Goal: Task Accomplishment & Management: Manage account settings

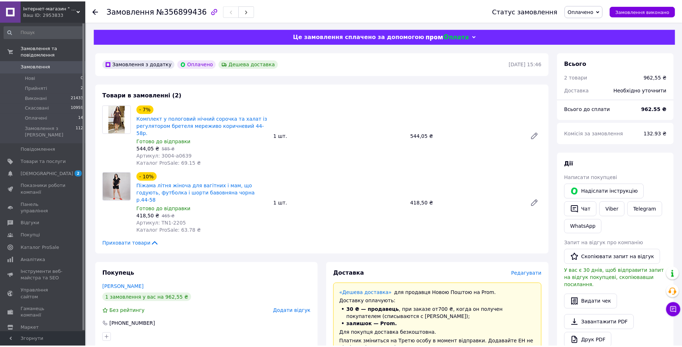
scroll to position [36, 0]
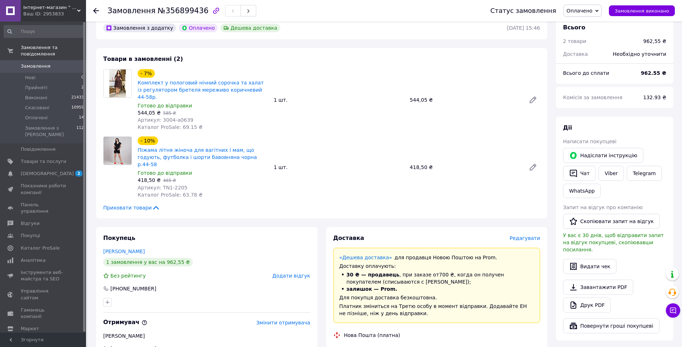
click at [64, 63] on span "Замовлення" at bounding box center [44, 66] width 46 height 6
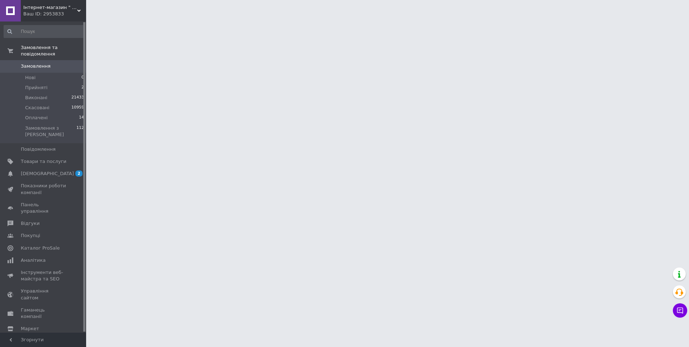
click at [58, 63] on span "Замовлення" at bounding box center [44, 66] width 46 height 6
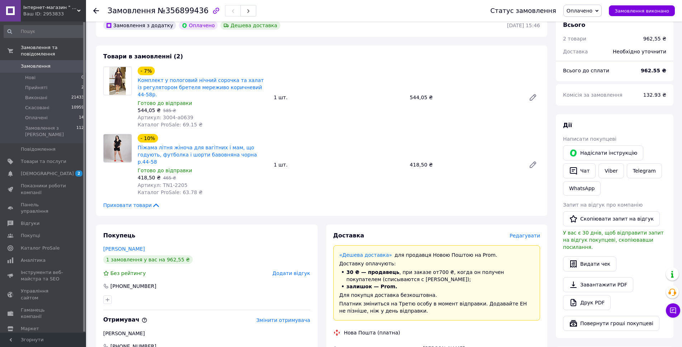
scroll to position [215, 0]
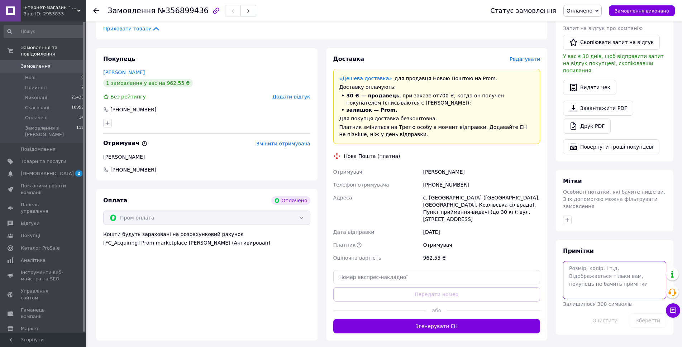
drag, startPoint x: 591, startPoint y: 256, endPoint x: 581, endPoint y: 259, distance: 10.5
click at [591, 261] on textarea at bounding box center [614, 280] width 103 height 38
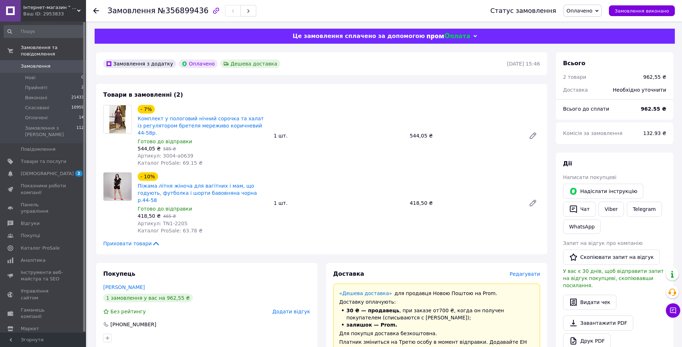
scroll to position [282, 0]
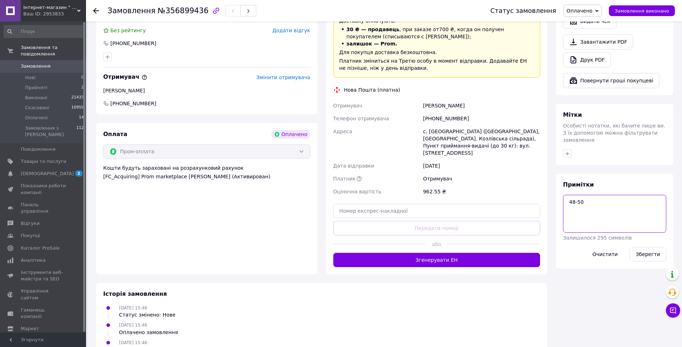
click at [621, 195] on textarea "48-50" at bounding box center [614, 214] width 103 height 38
type textarea "48-50 вайбер"
click at [647, 247] on button "Зберегти" at bounding box center [648, 254] width 37 height 14
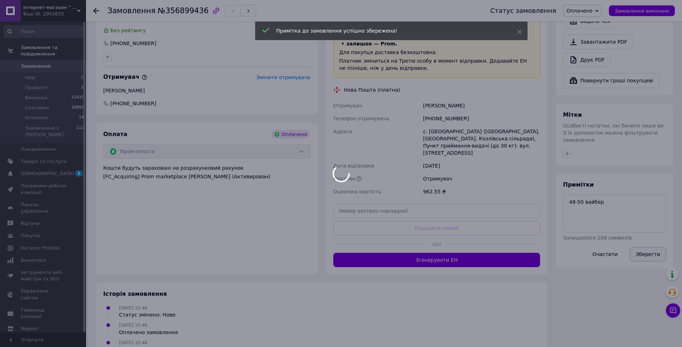
click at [647, 242] on body "Інтернет-магазин " GO-IN " світ жіночого одягу Ваш ID: 2953833 Сайт Інтернет-ма…" at bounding box center [341, 43] width 682 height 651
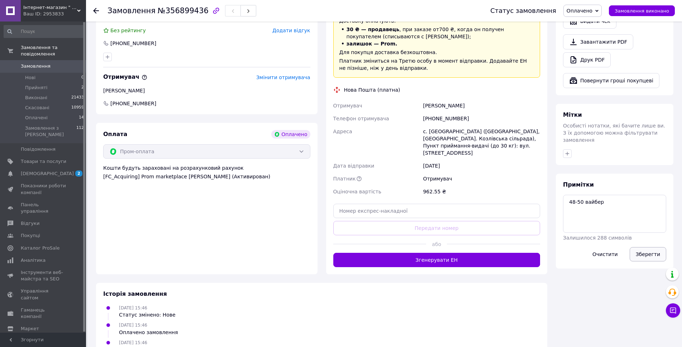
click at [645, 247] on button "Зберегти" at bounding box center [648, 254] width 37 height 14
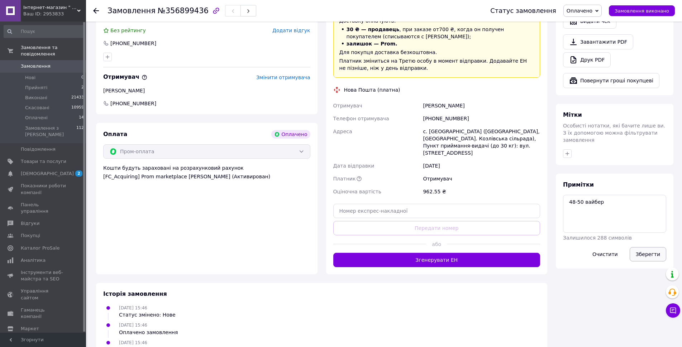
click at [645, 247] on button "Зберегти" at bounding box center [648, 254] width 37 height 14
click at [653, 247] on button "Зберегти" at bounding box center [648, 254] width 37 height 14
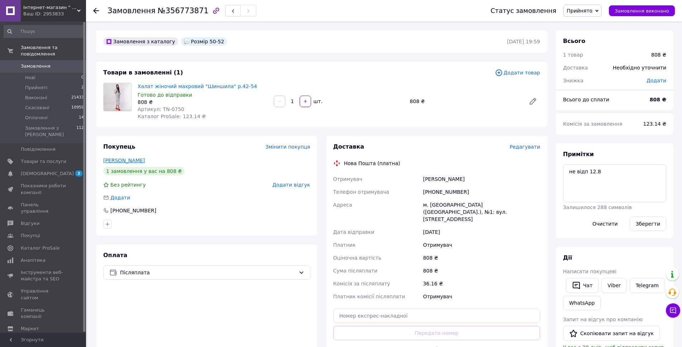
click at [113, 162] on link "[PERSON_NAME]" at bounding box center [124, 161] width 42 height 6
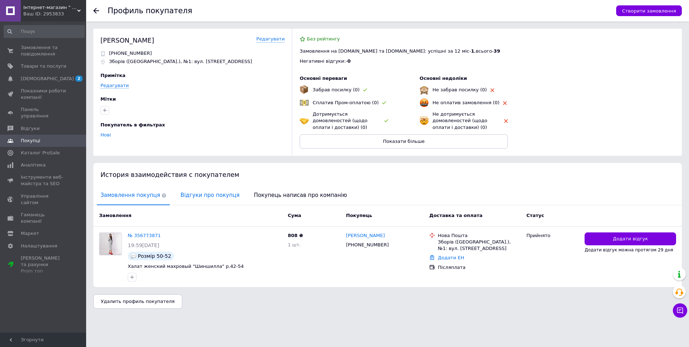
click at [216, 191] on span "Відгуки про покупця" at bounding box center [210, 195] width 66 height 18
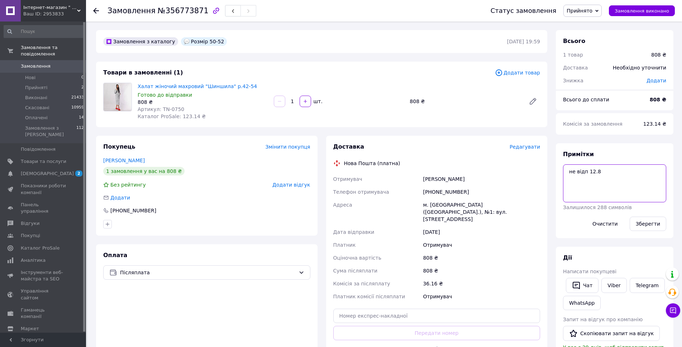
drag, startPoint x: 599, startPoint y: 178, endPoint x: 615, endPoint y: 173, distance: 16.9
click at [602, 178] on textarea "не відп 12.8" at bounding box center [614, 184] width 103 height 38
click at [615, 173] on textarea "не відп 12.8" at bounding box center [614, 184] width 103 height 38
type textarea "не відп 12.8 вайбер"
drag, startPoint x: 671, startPoint y: 227, endPoint x: 656, endPoint y: 222, distance: 15.8
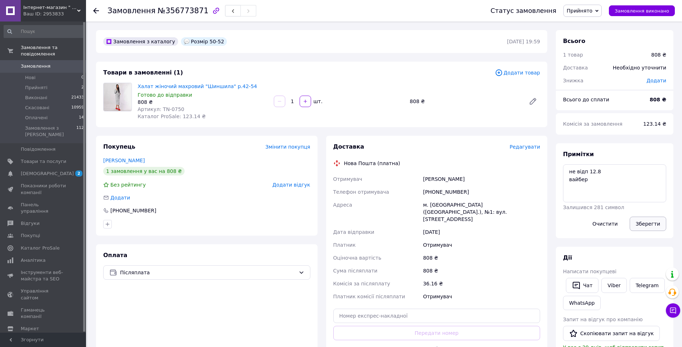
click at [668, 226] on div "Примітки не відп 12.8 вайбер Залишився 281 символ Очистити Зберегти" at bounding box center [615, 190] width 118 height 95
click at [650, 222] on button "Зберегти" at bounding box center [648, 224] width 37 height 14
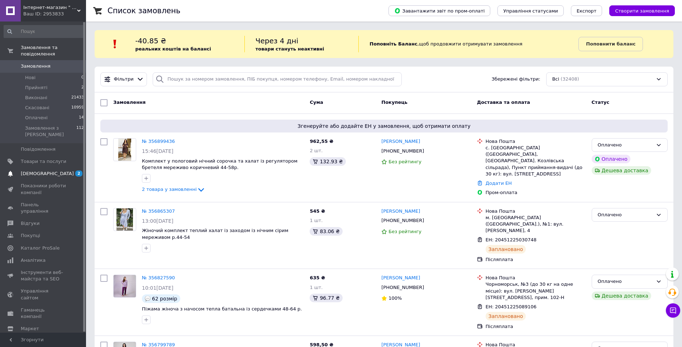
click at [39, 171] on span "[DEMOGRAPHIC_DATA]" at bounding box center [47, 174] width 53 height 6
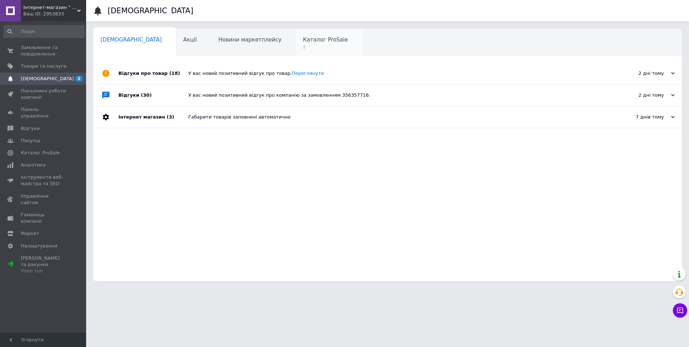
click at [303, 49] on span "2" at bounding box center [325, 46] width 45 height 5
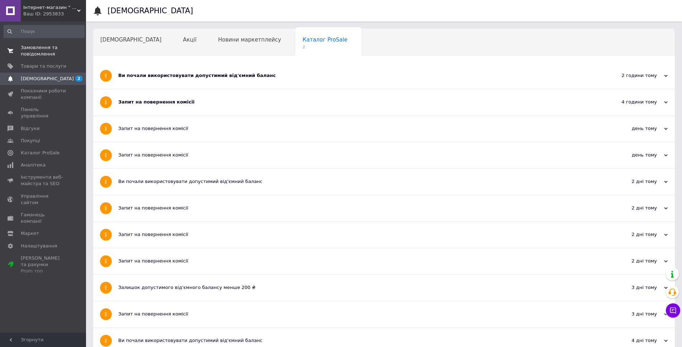
click at [38, 50] on span "Замовлення та повідомлення" at bounding box center [44, 50] width 46 height 13
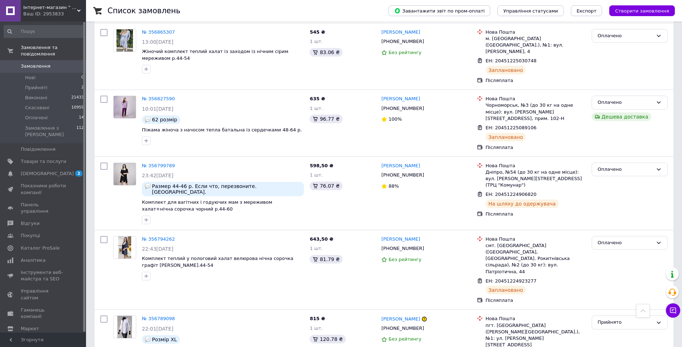
scroll to position [251, 0]
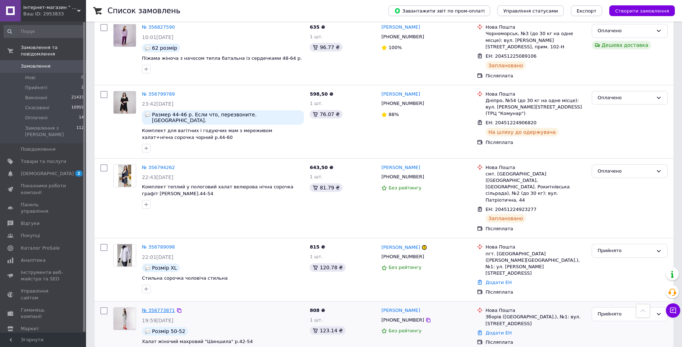
click at [159, 308] on link "№ 356773871" at bounding box center [158, 310] width 33 height 5
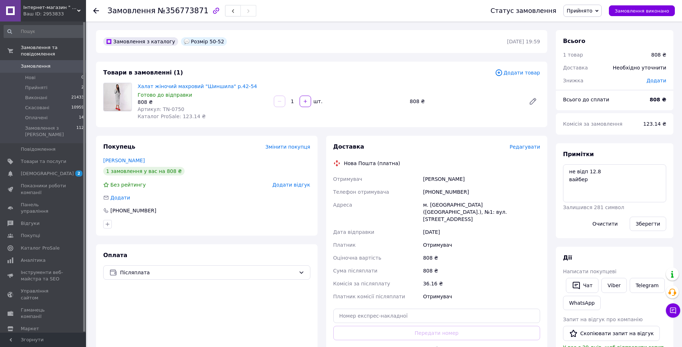
click at [61, 63] on span "Замовлення" at bounding box center [44, 66] width 46 height 6
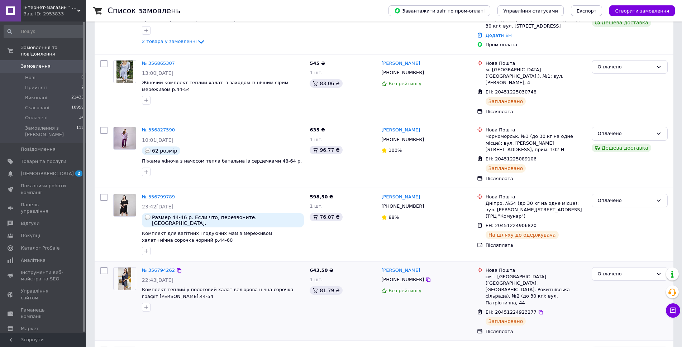
scroll to position [251, 0]
